Goal: Transaction & Acquisition: Subscribe to service/newsletter

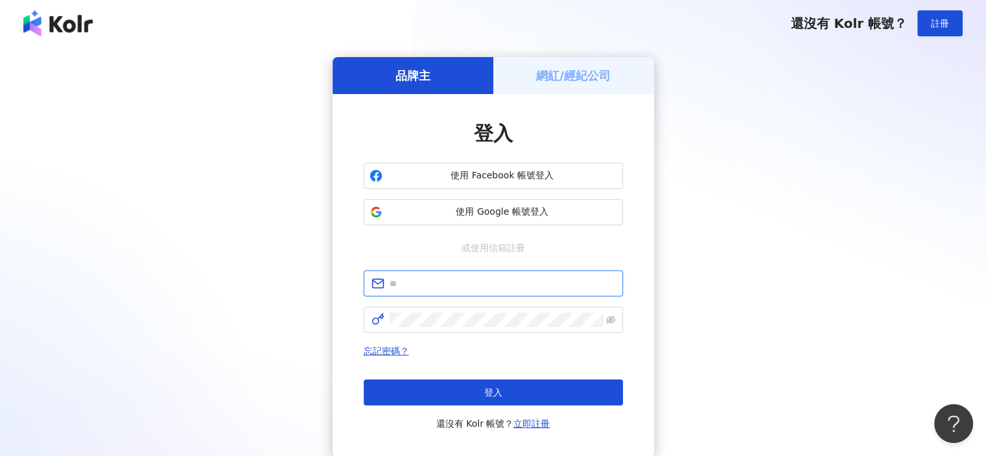
click at [487, 282] on input "text" at bounding box center [503, 283] width 226 height 14
type input "**********"
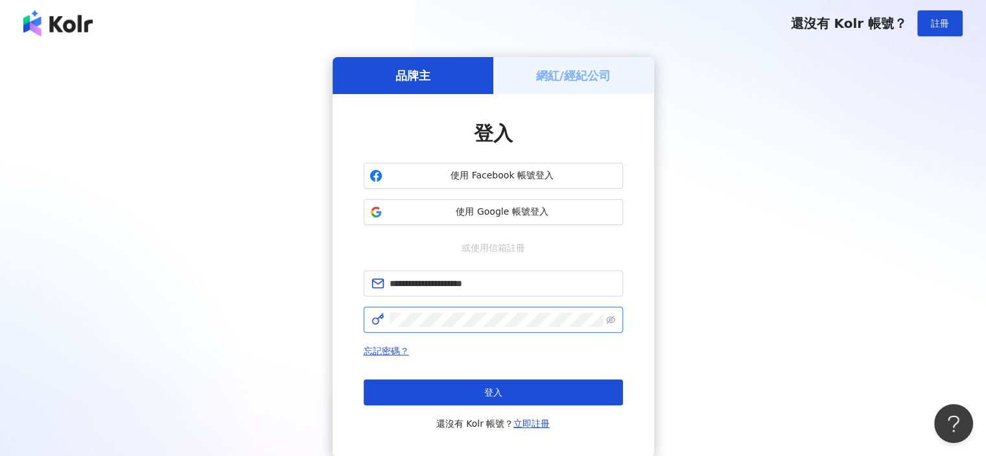
click button "登入" at bounding box center [493, 392] width 259 height 26
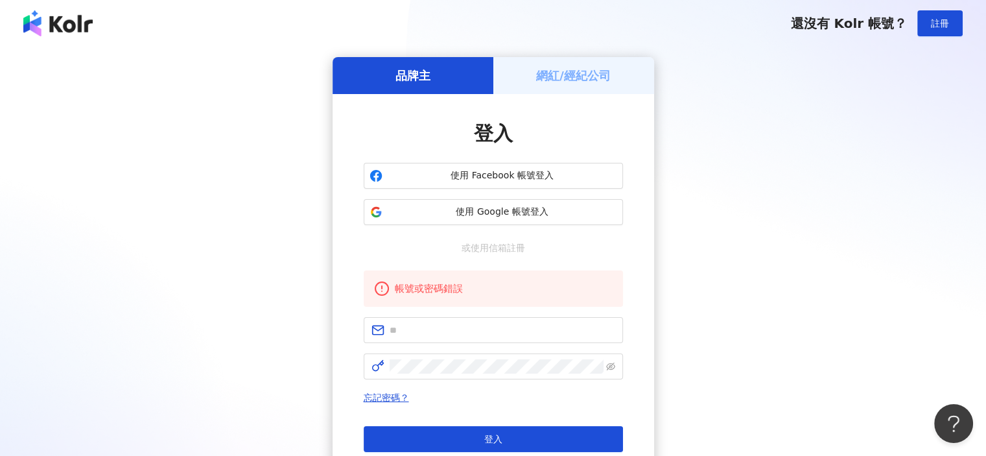
click at [824, 208] on div "品牌主 網紅/經紀公司 登入 使用 Facebook 帳號登入 使用 Google 帳號登入 或使用信箱註冊 帳號或密碼錯誤 忘記密碼？ 登入 還沒有 Kol…" at bounding box center [493, 280] width 955 height 447
click at [588, 80] on h5 "網紅/經紀公司" at bounding box center [573, 75] width 75 height 16
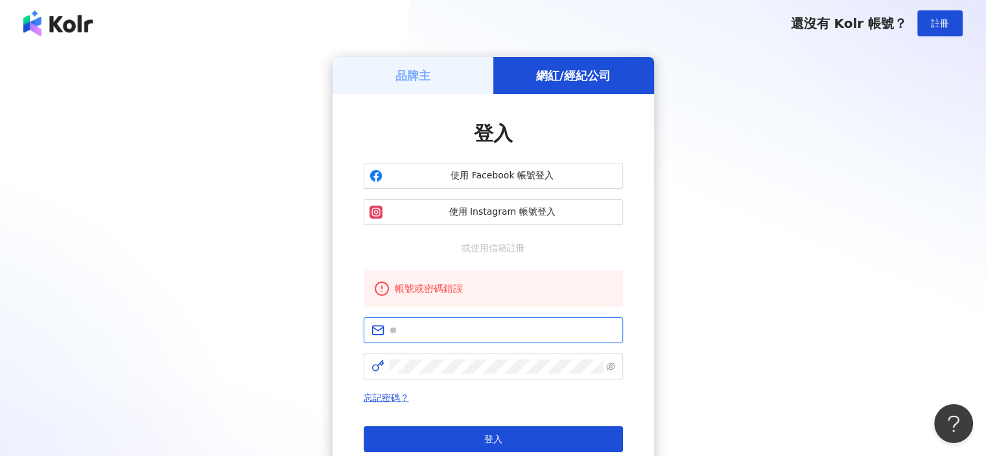
click at [467, 324] on input "text" at bounding box center [503, 330] width 226 height 14
click at [501, 328] on input "text" at bounding box center [503, 330] width 226 height 14
type input "**********"
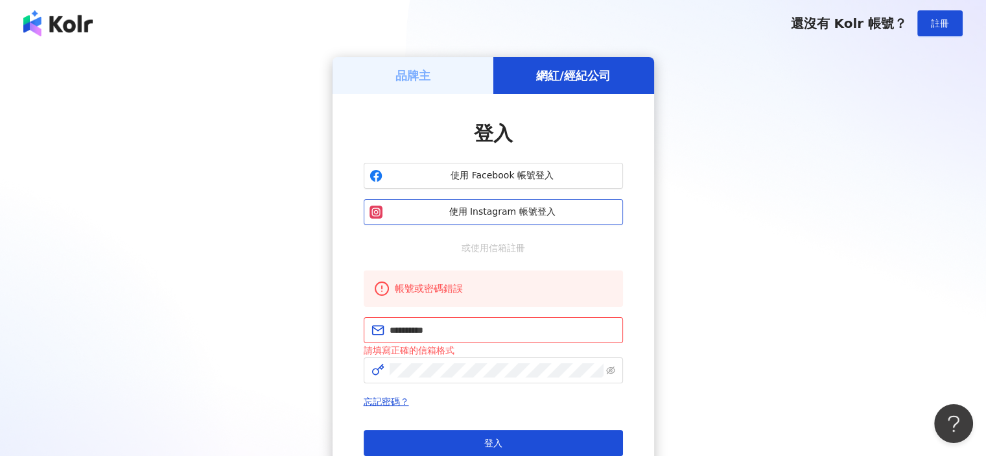
click at [485, 209] on span "使用 Instagram 帳號登入" at bounding box center [502, 211] width 229 height 13
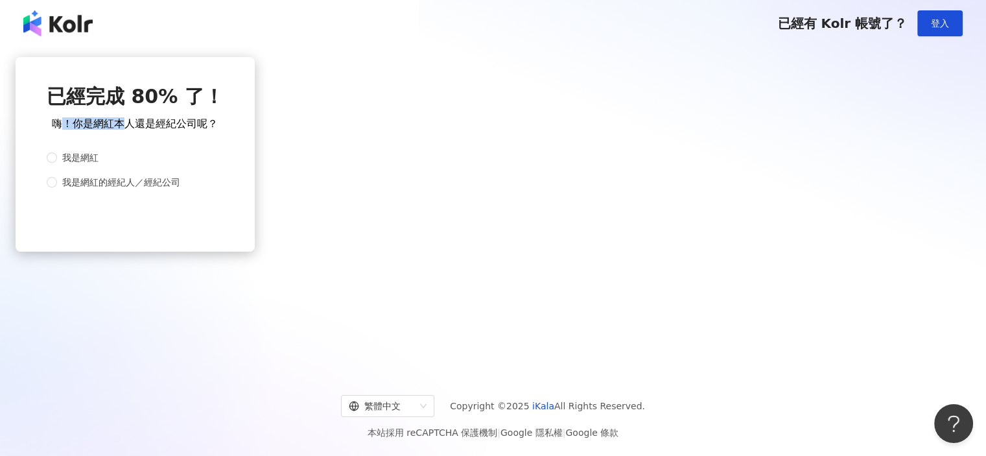
drag, startPoint x: 426, startPoint y: 130, endPoint x: 502, endPoint y: 132, distance: 75.9
click at [218, 130] on span "嗨！你是網紅本人還是經紀公司呢？" at bounding box center [135, 123] width 166 height 12
